Goal: Find specific fact: Find specific fact

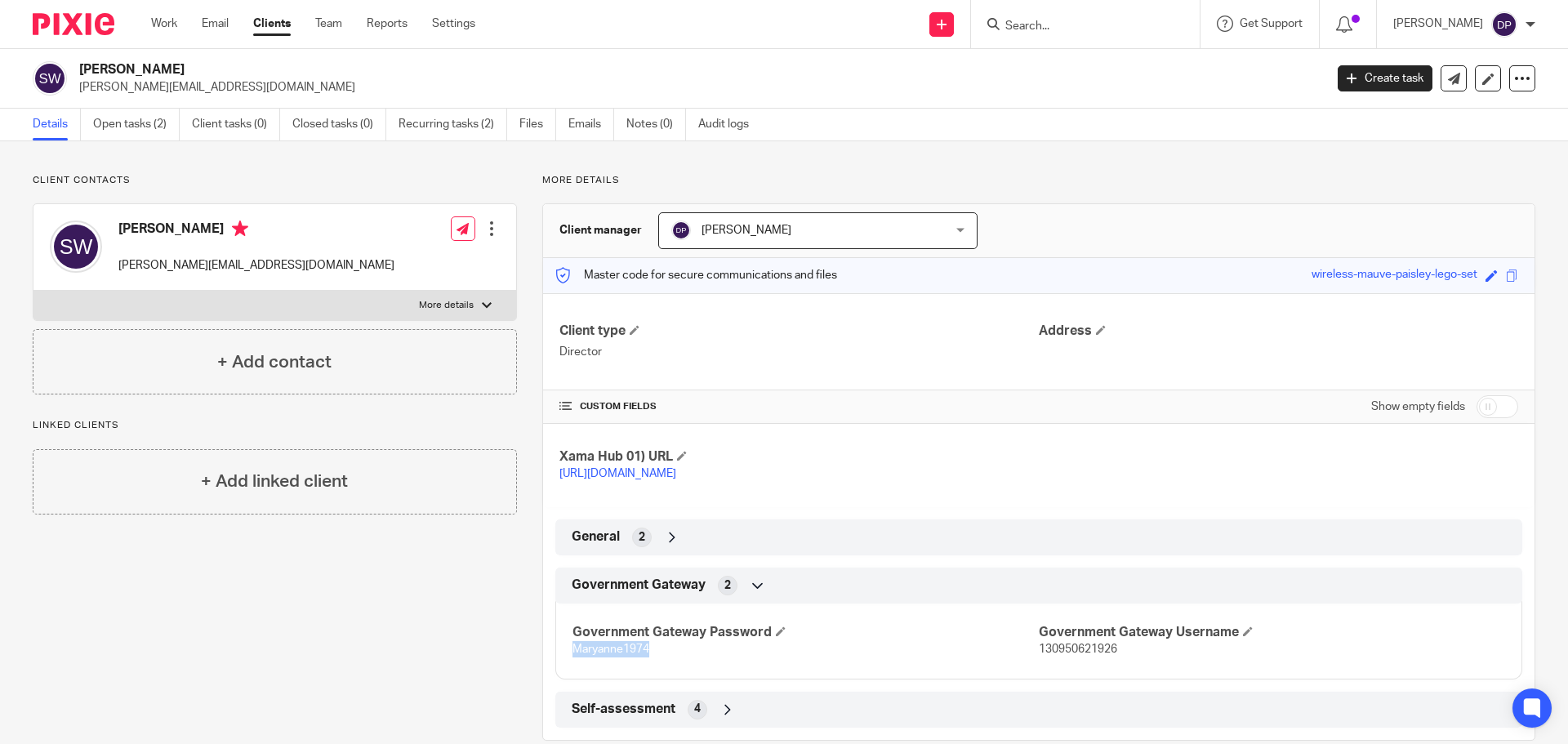
scroll to position [46, 0]
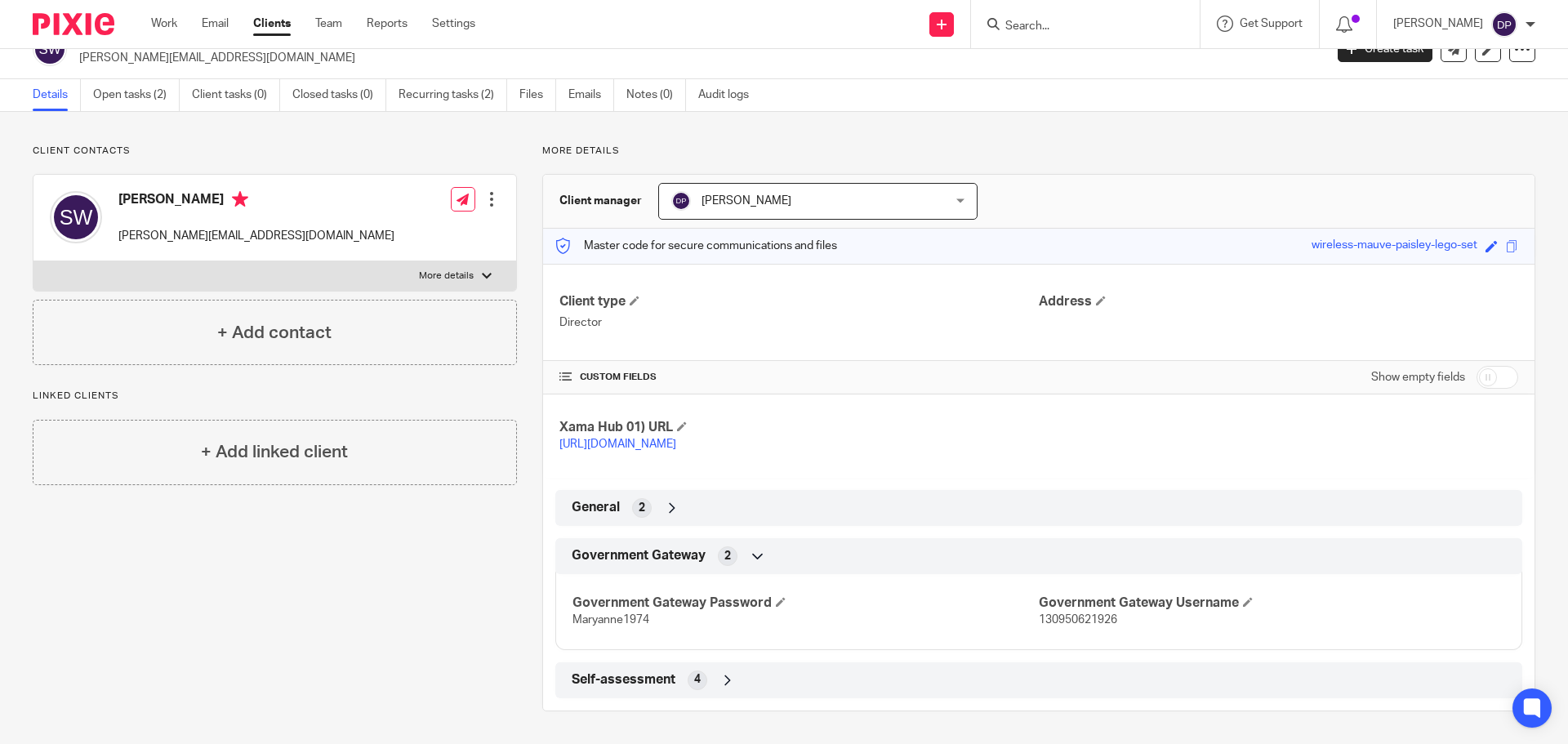
click at [1061, 20] on input "Search" at bounding box center [1078, 27] width 147 height 14
type input "onwar"
click at [1102, 69] on link at bounding box center [1102, 63] width 203 height 24
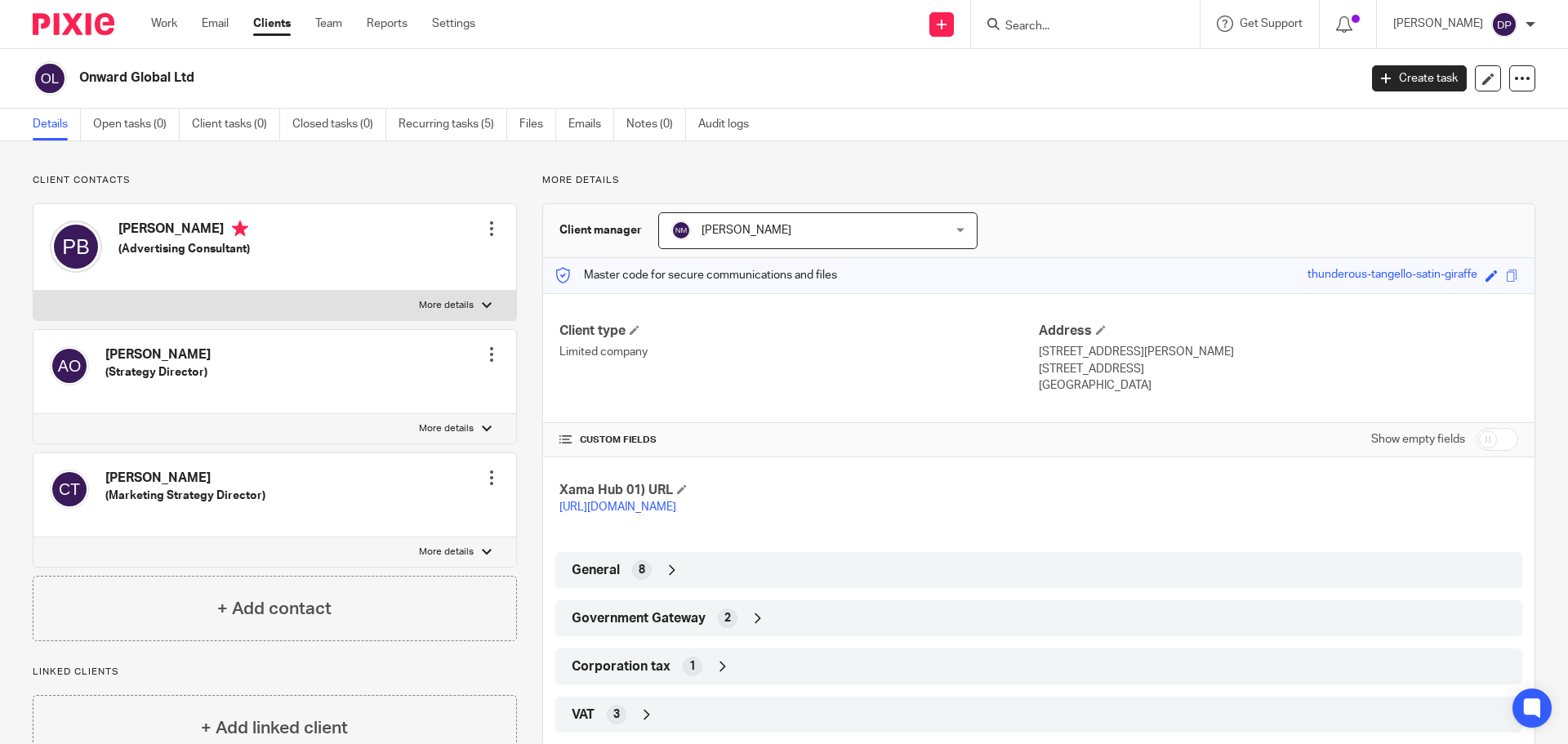
click at [737, 632] on div "Government Gateway 2" at bounding box center [1038, 618] width 942 height 28
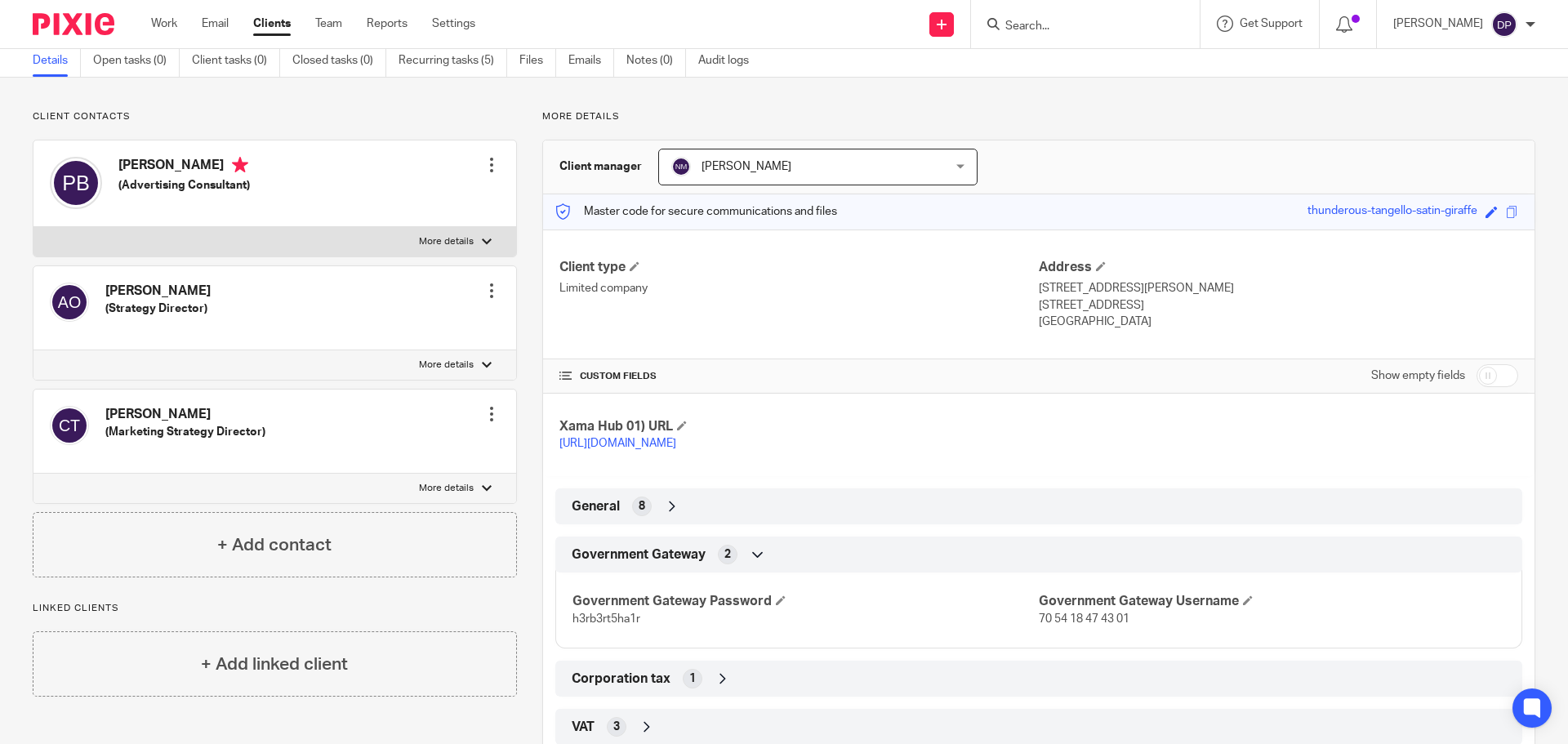
scroll to position [127, 0]
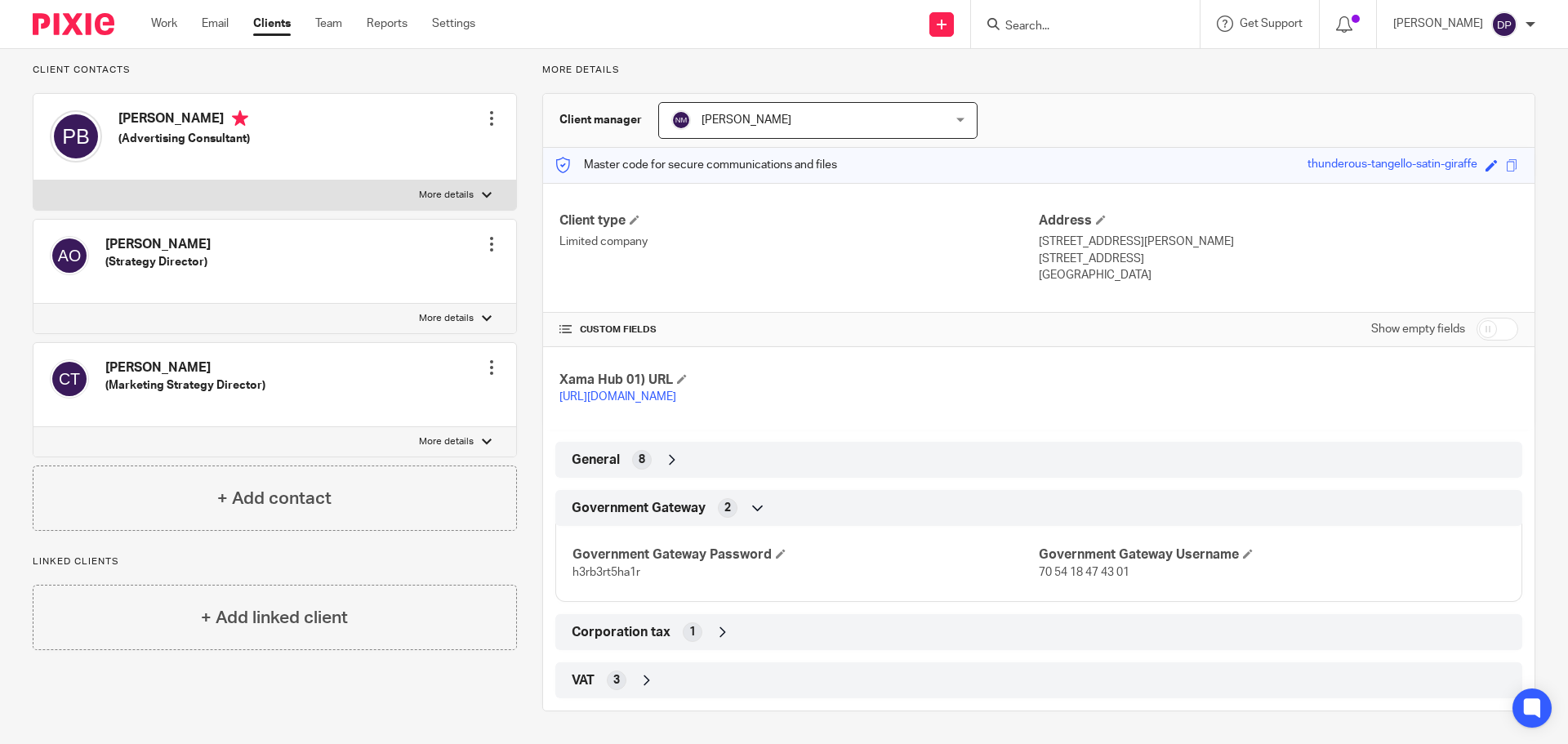
click at [1079, 573] on span "70 54 18 47 43 01" at bounding box center [1084, 572] width 91 height 12
click at [1122, 575] on span "70 54 18 47 43 01" at bounding box center [1084, 572] width 91 height 12
drag, startPoint x: 1123, startPoint y: 572, endPoint x: 1032, endPoint y: 573, distance: 91.0
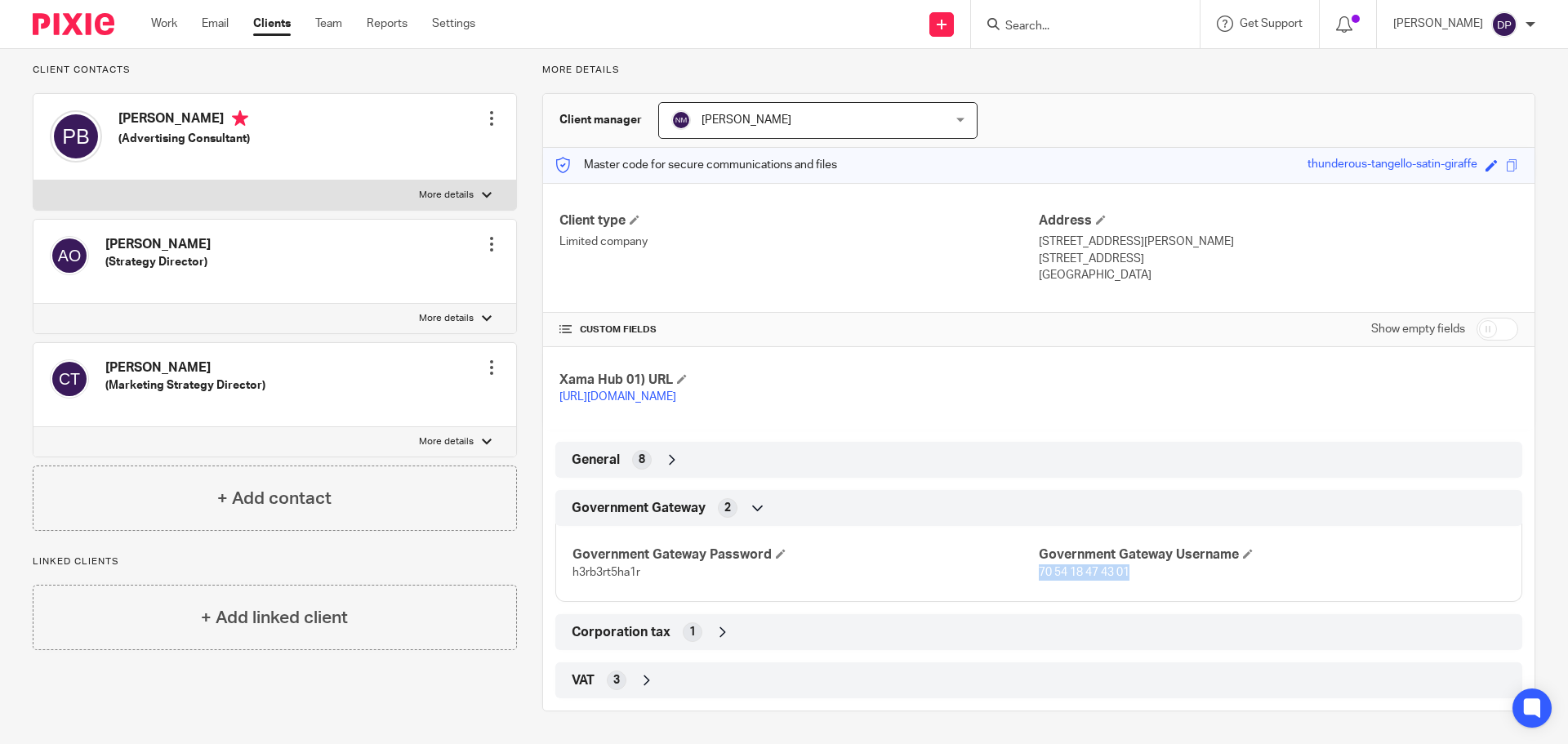
click at [1039, 573] on p "70 54 18 47 43 01" at bounding box center [1272, 572] width 466 height 16
drag, startPoint x: 1049, startPoint y: 575, endPoint x: 1053, endPoint y: 586, distance: 11.7
click at [1036, 590] on div "Government Gateway Password h3rb3rt5ha1r Government Gateway Username 70 54 18 4…" at bounding box center [1038, 558] width 967 height 88
drag, startPoint x: 1126, startPoint y: 573, endPoint x: 1032, endPoint y: 577, distance: 94.1
click at [1039, 577] on p "70 54 18 47 43 01" at bounding box center [1272, 572] width 466 height 16
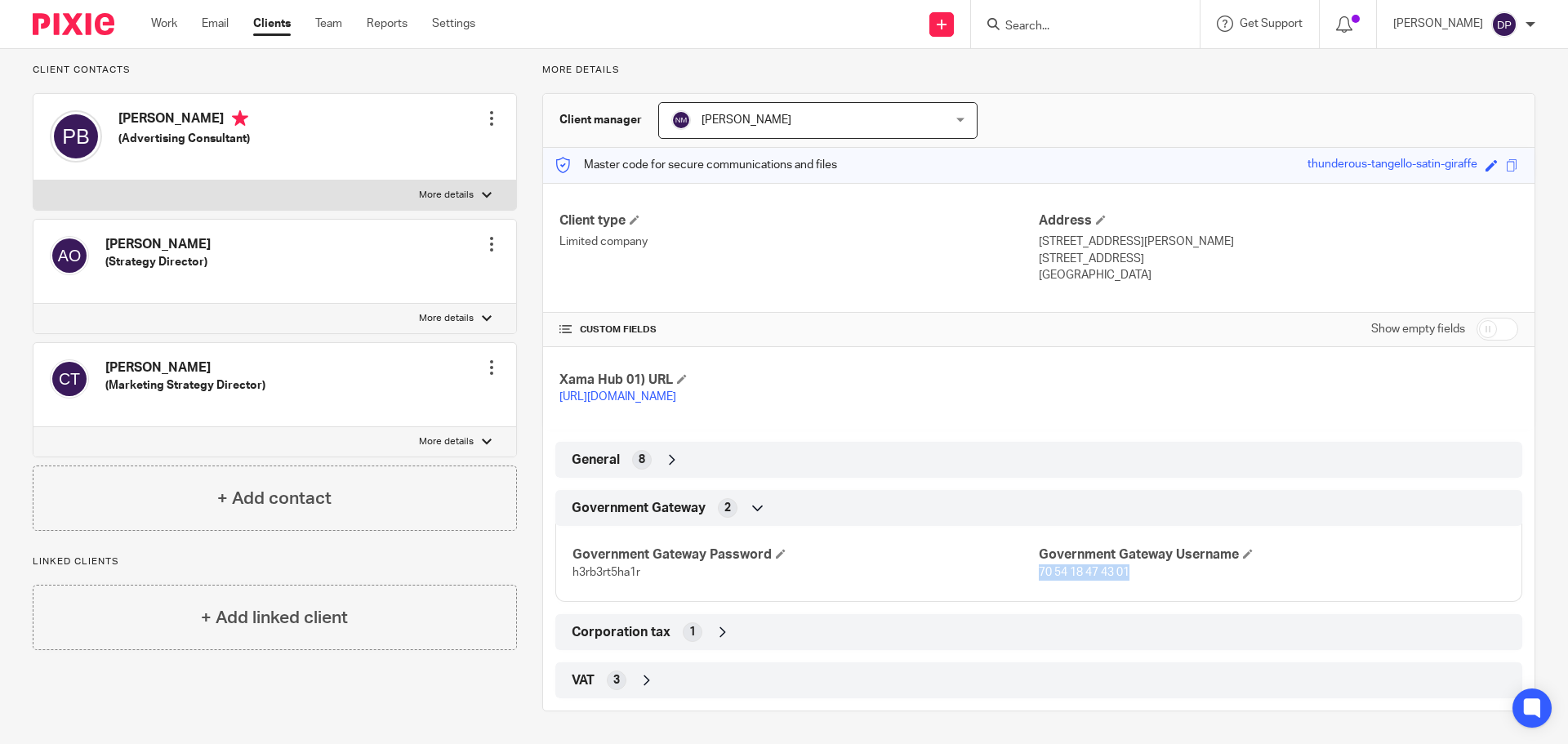
copy span "70 54 18 47 43 01"
